Goal: Task Accomplishment & Management: Use online tool/utility

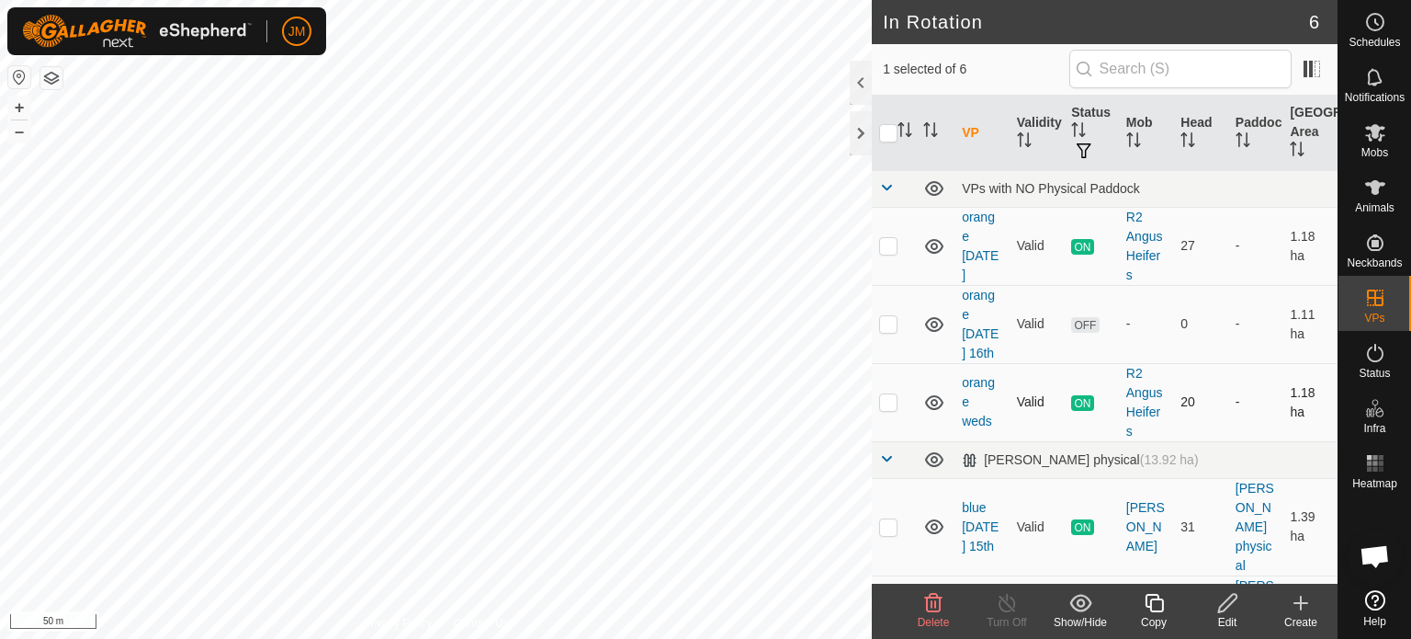
scroll to position [204, 0]
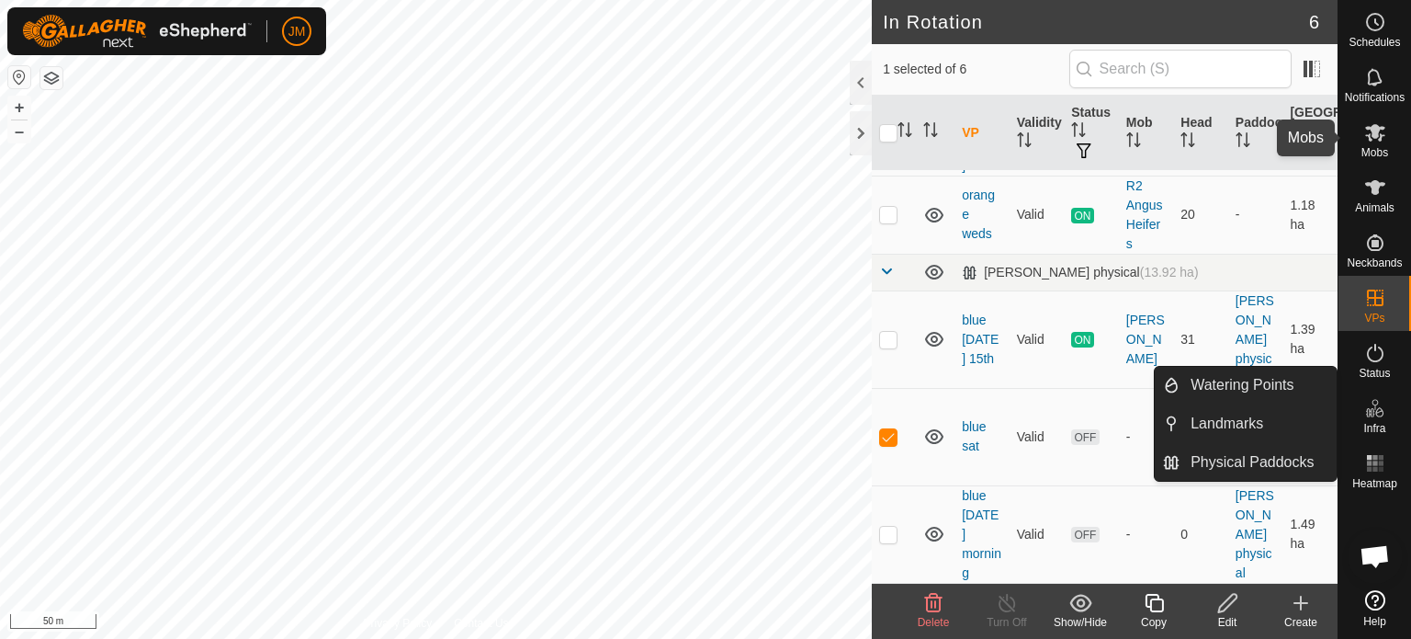
click at [1383, 133] on icon at bounding box center [1375, 132] width 22 height 22
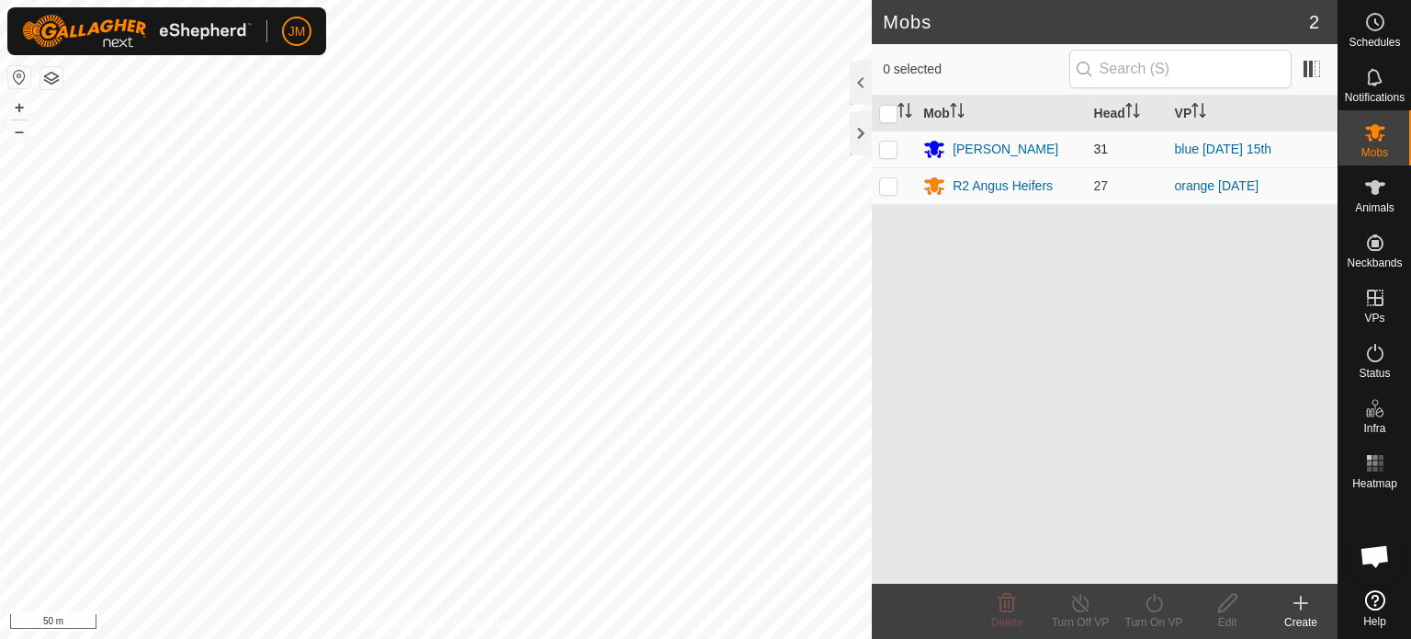
click at [886, 145] on p-checkbox at bounding box center [888, 148] width 18 height 15
checkbox input "true"
click at [1147, 602] on icon at bounding box center [1154, 602] width 17 height 18
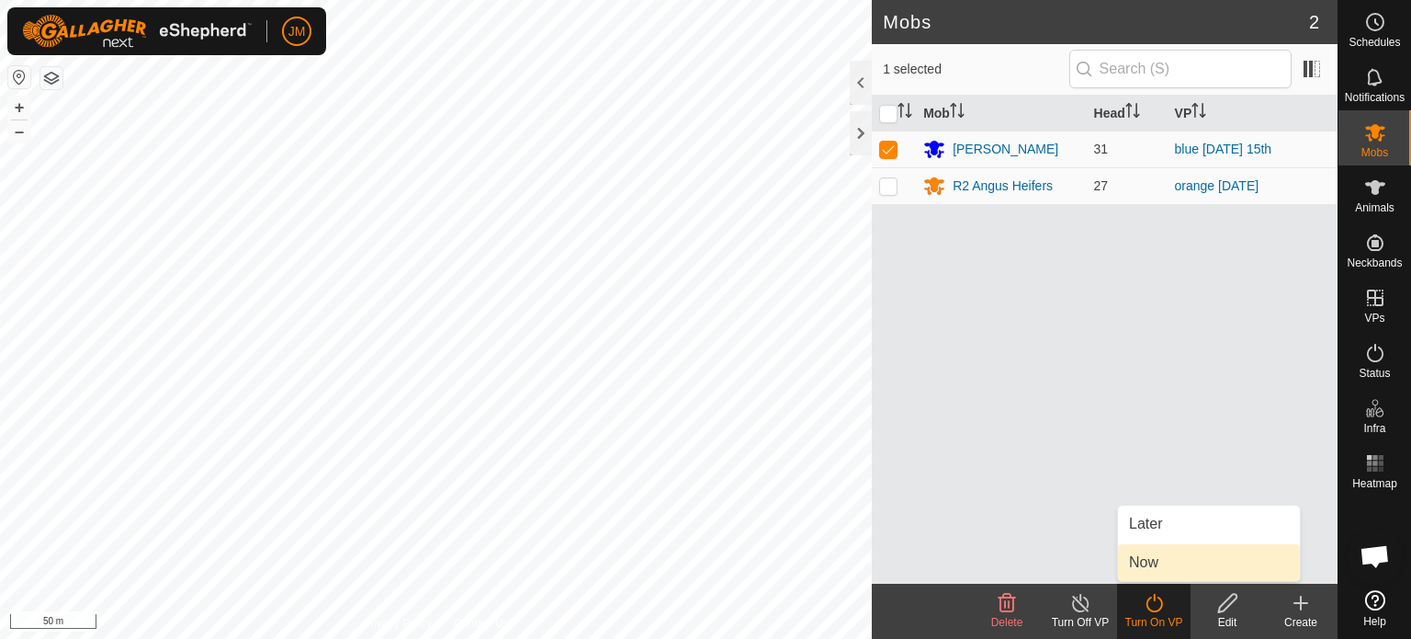
click at [1138, 567] on link "Now" at bounding box center [1209, 562] width 182 height 37
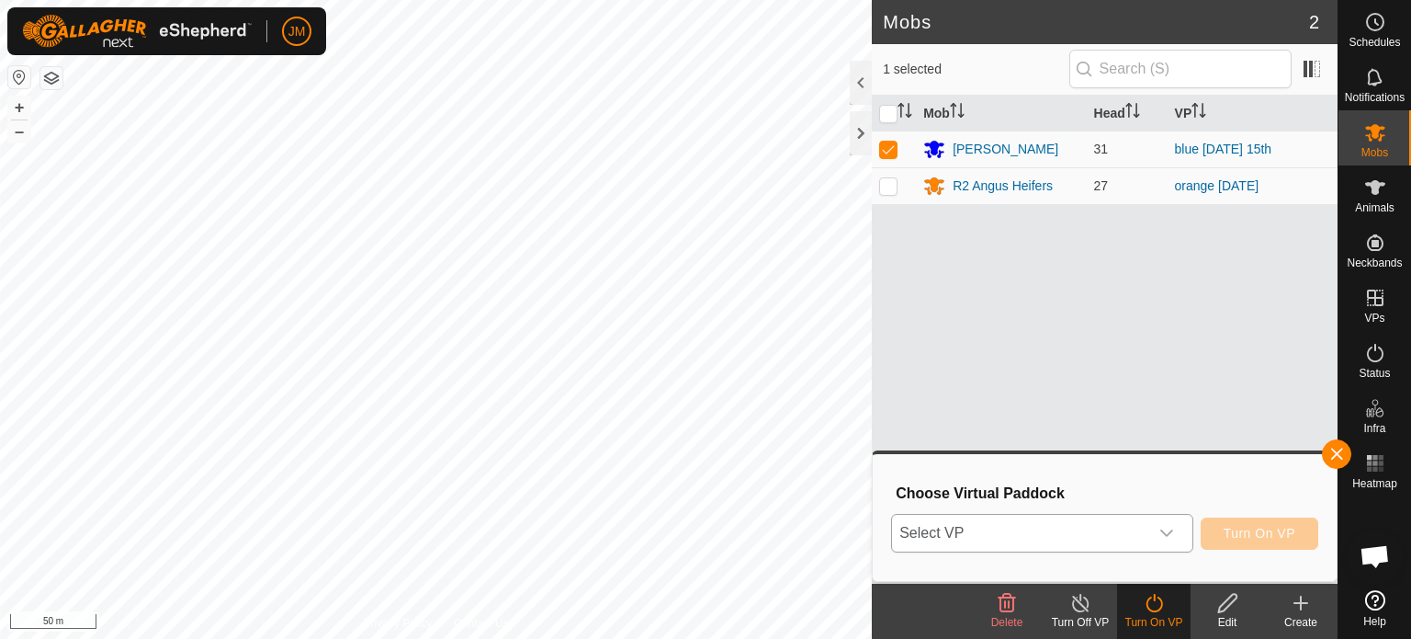
click at [1125, 537] on span "Select VP" at bounding box center [1020, 532] width 256 height 37
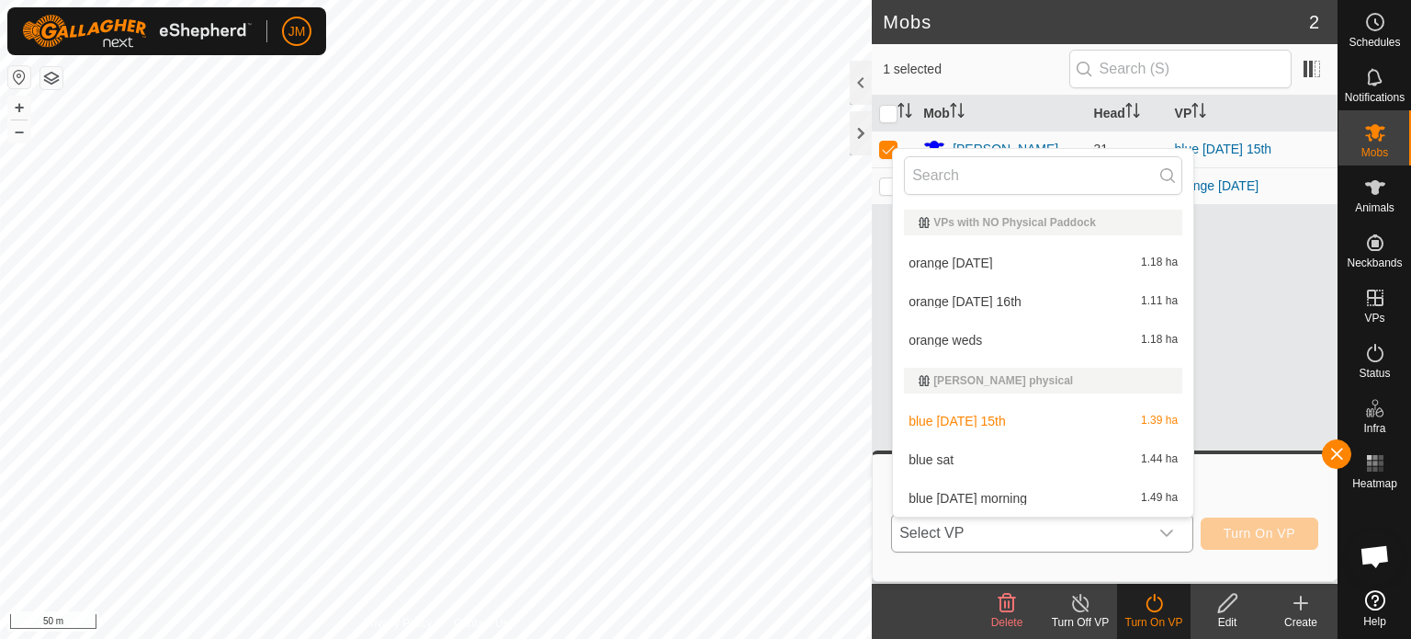
click at [1079, 507] on li "blue [DATE] morning 1.49 ha" at bounding box center [1043, 498] width 300 height 37
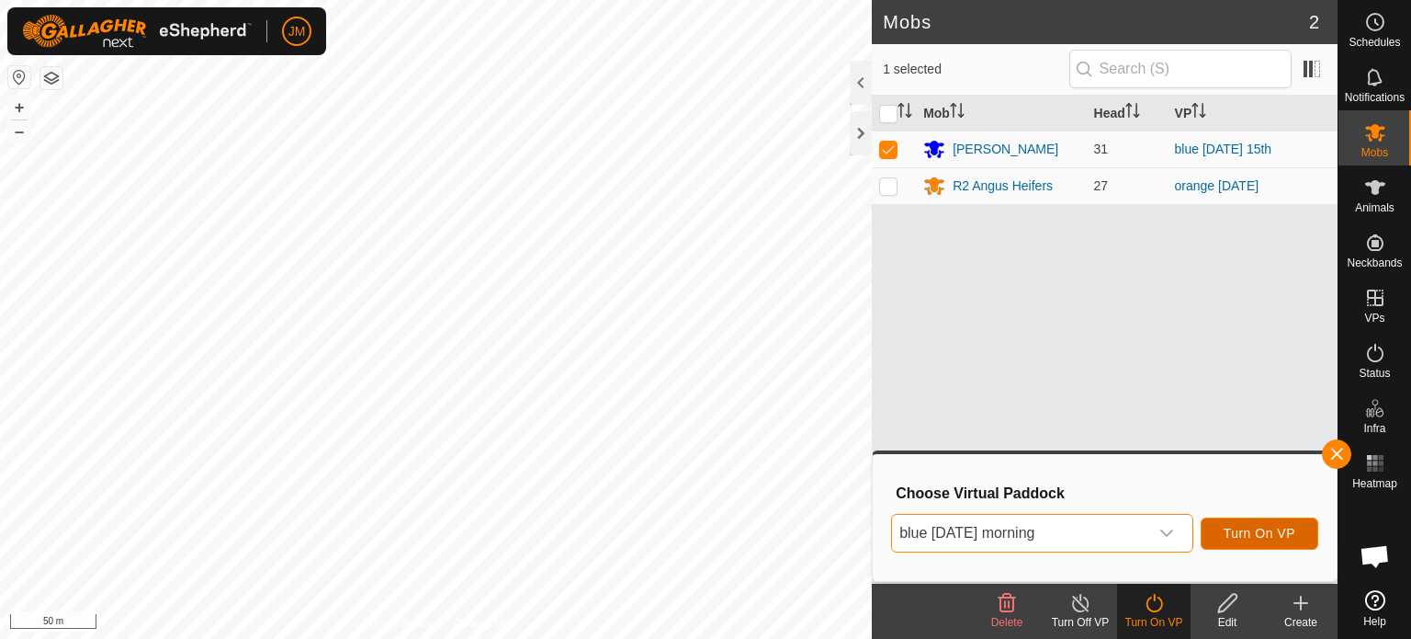
click at [1236, 533] on span "Turn On VP" at bounding box center [1260, 533] width 72 height 15
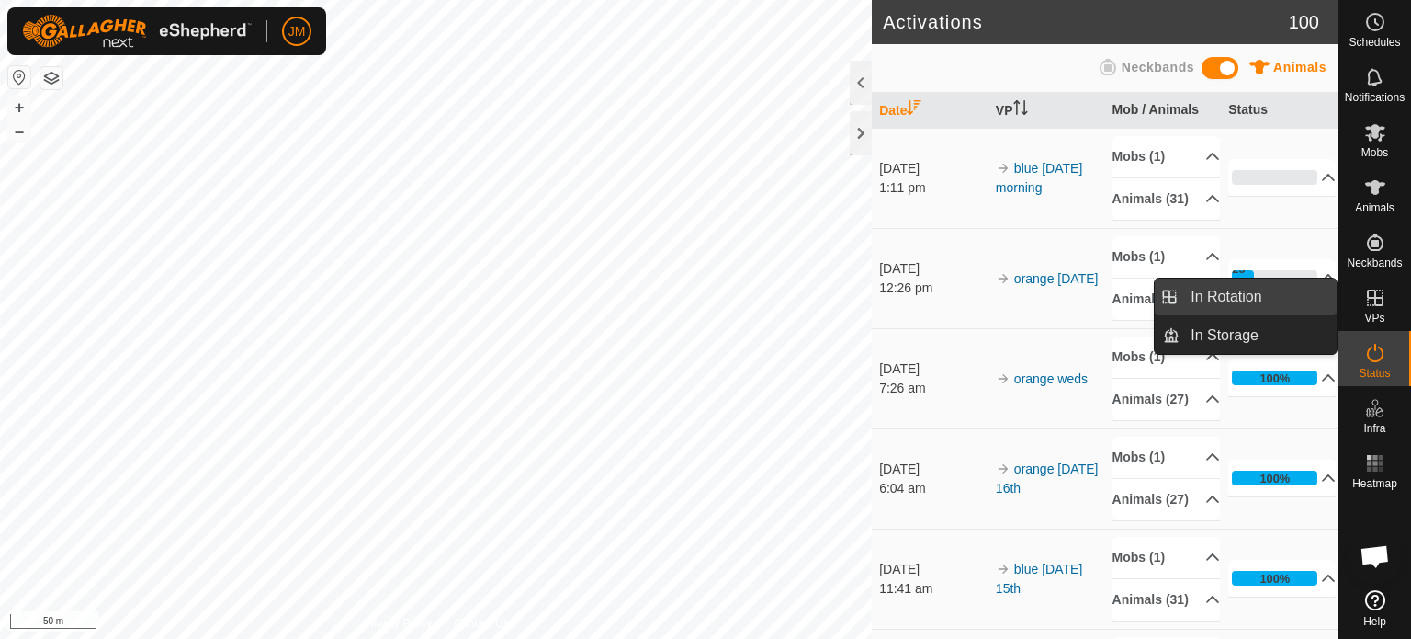
click at [1278, 297] on link "In Rotation" at bounding box center [1258, 296] width 157 height 37
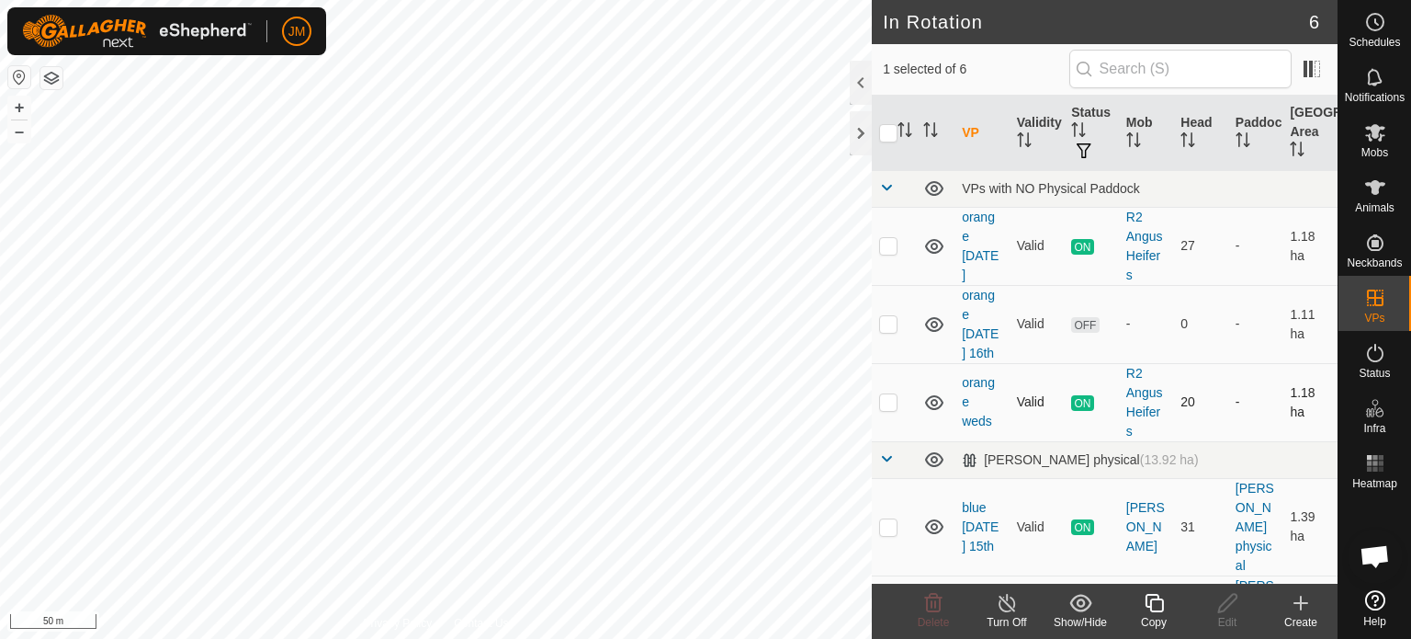
scroll to position [204, 0]
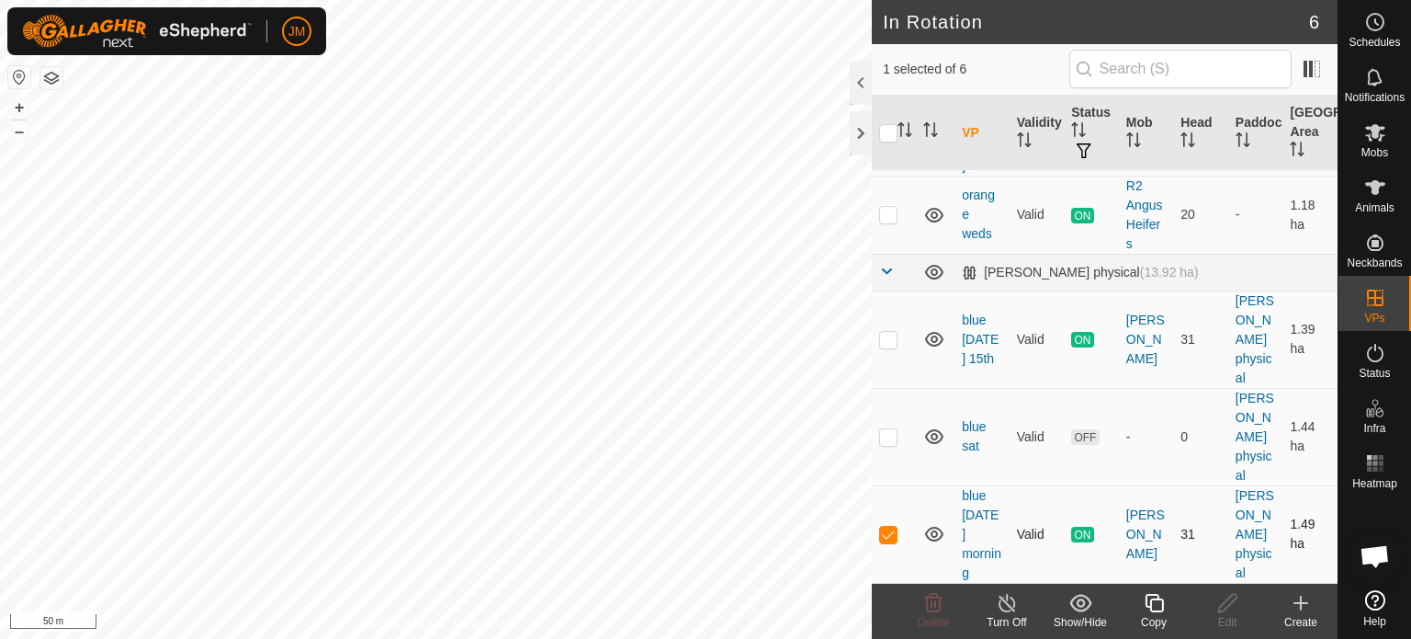
click at [893, 533] on p-checkbox at bounding box center [888, 533] width 18 height 15
checkbox input "false"
click at [890, 440] on p-checkbox at bounding box center [888, 436] width 18 height 15
click at [891, 440] on p-checkbox at bounding box center [888, 436] width 18 height 15
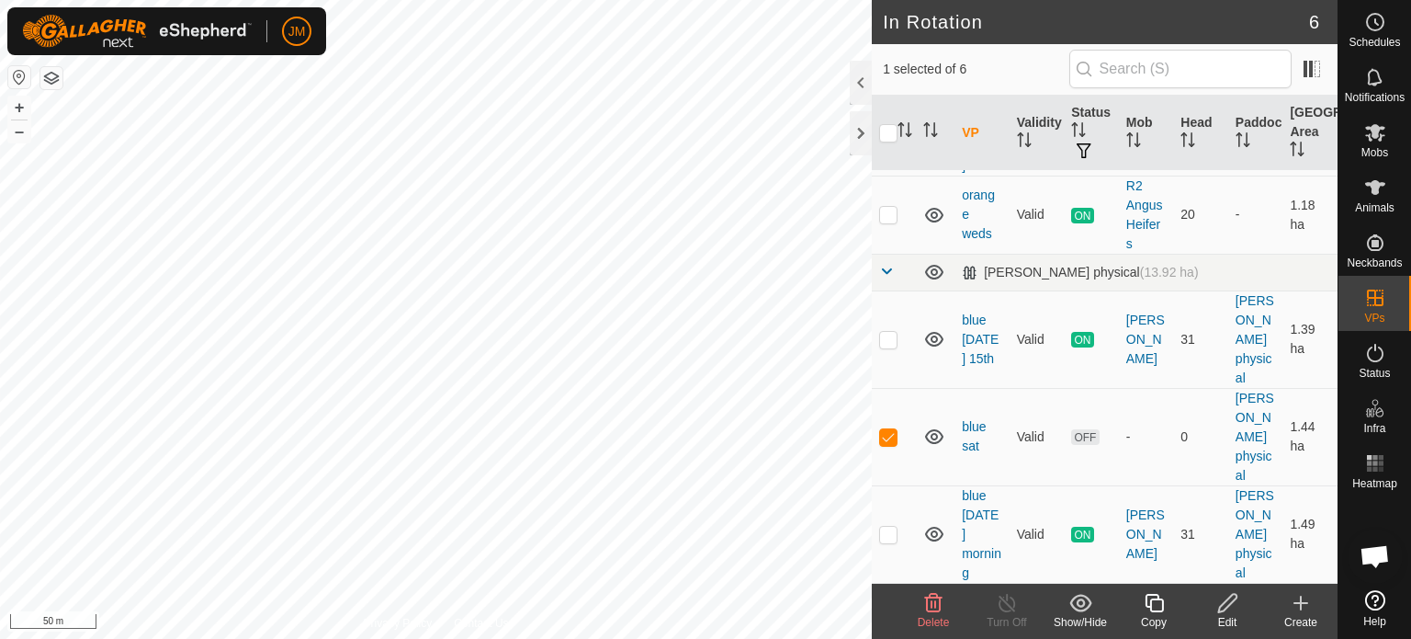
click at [930, 606] on icon at bounding box center [933, 603] width 22 height 22
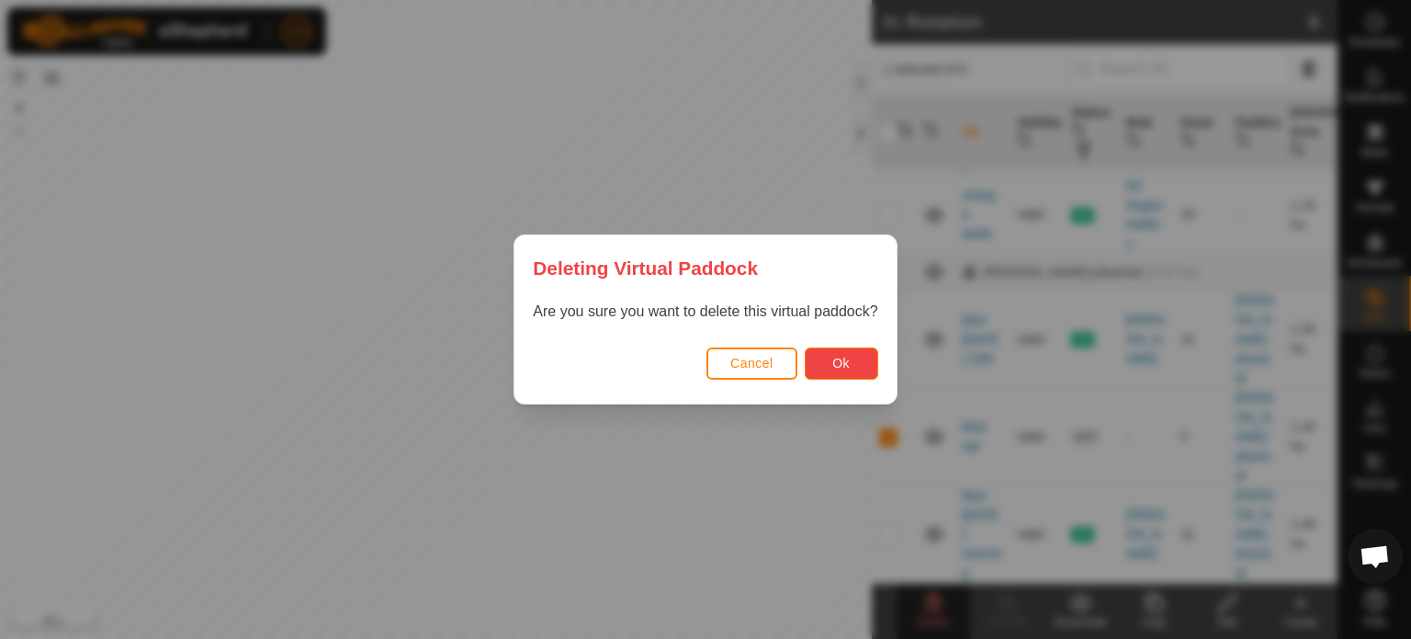
click at [838, 363] on span "Ok" at bounding box center [840, 363] width 17 height 15
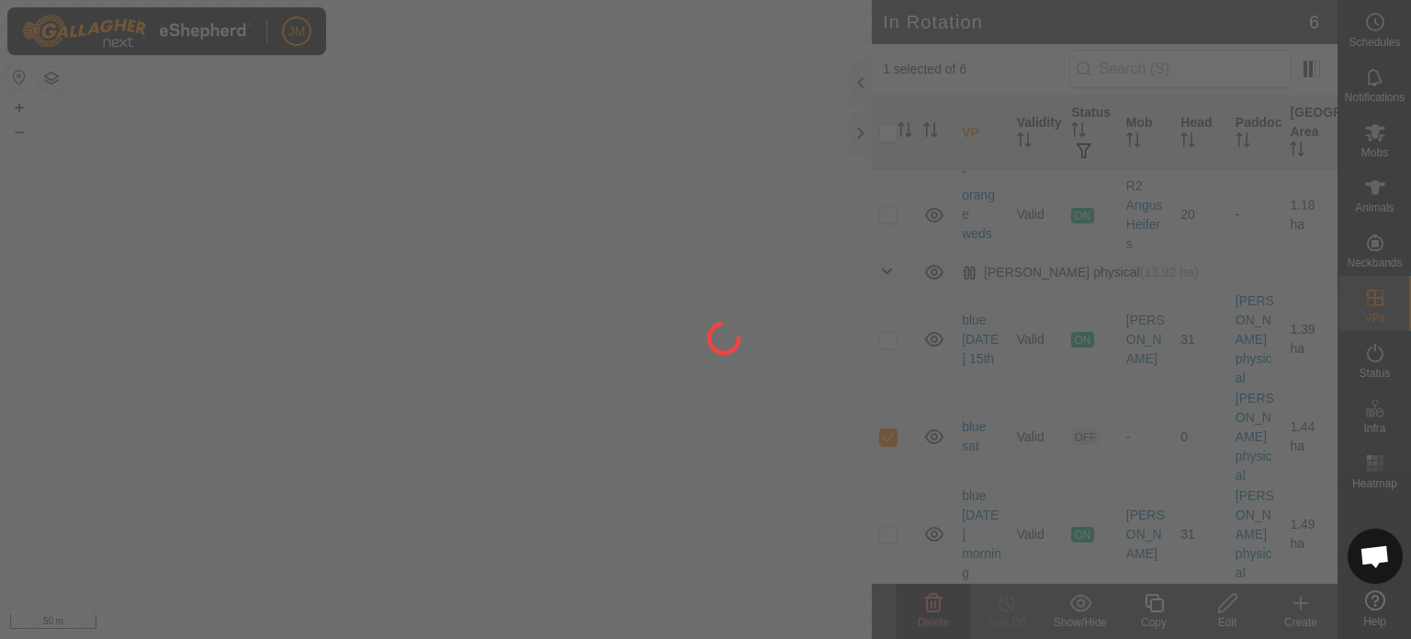
checkbox input "false"
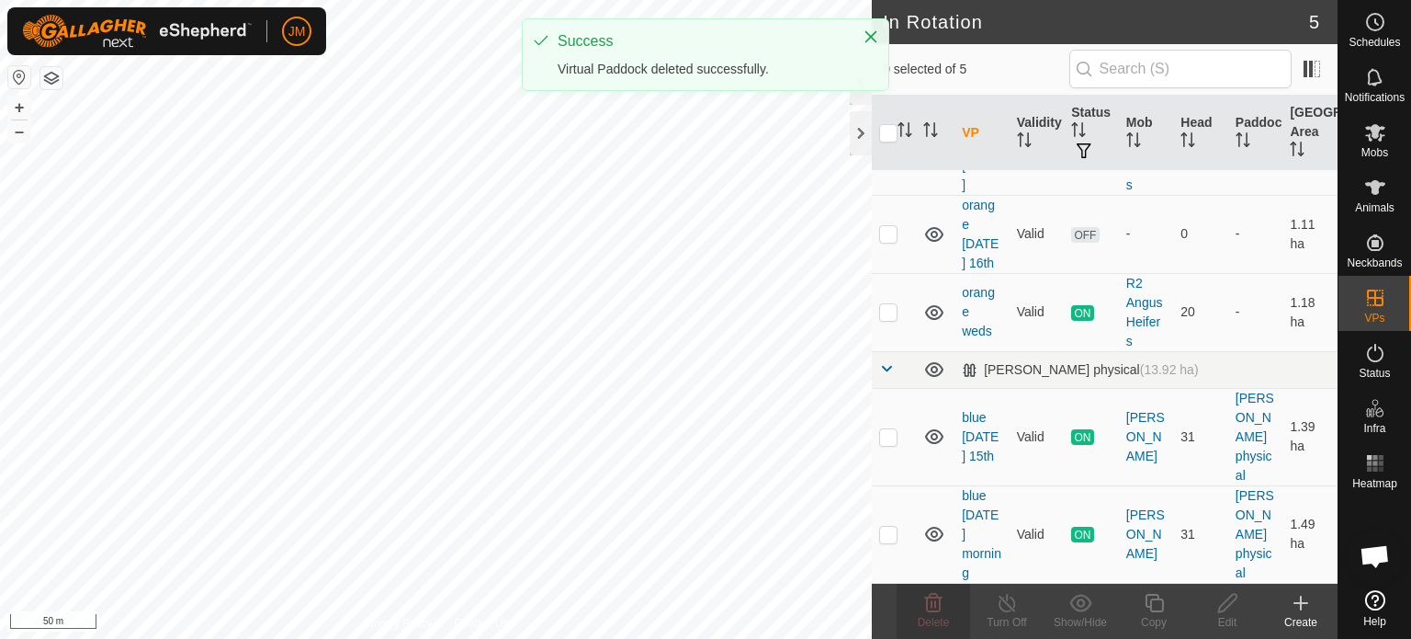
scroll to position [0, 0]
